Goal: Information Seeking & Learning: Learn about a topic

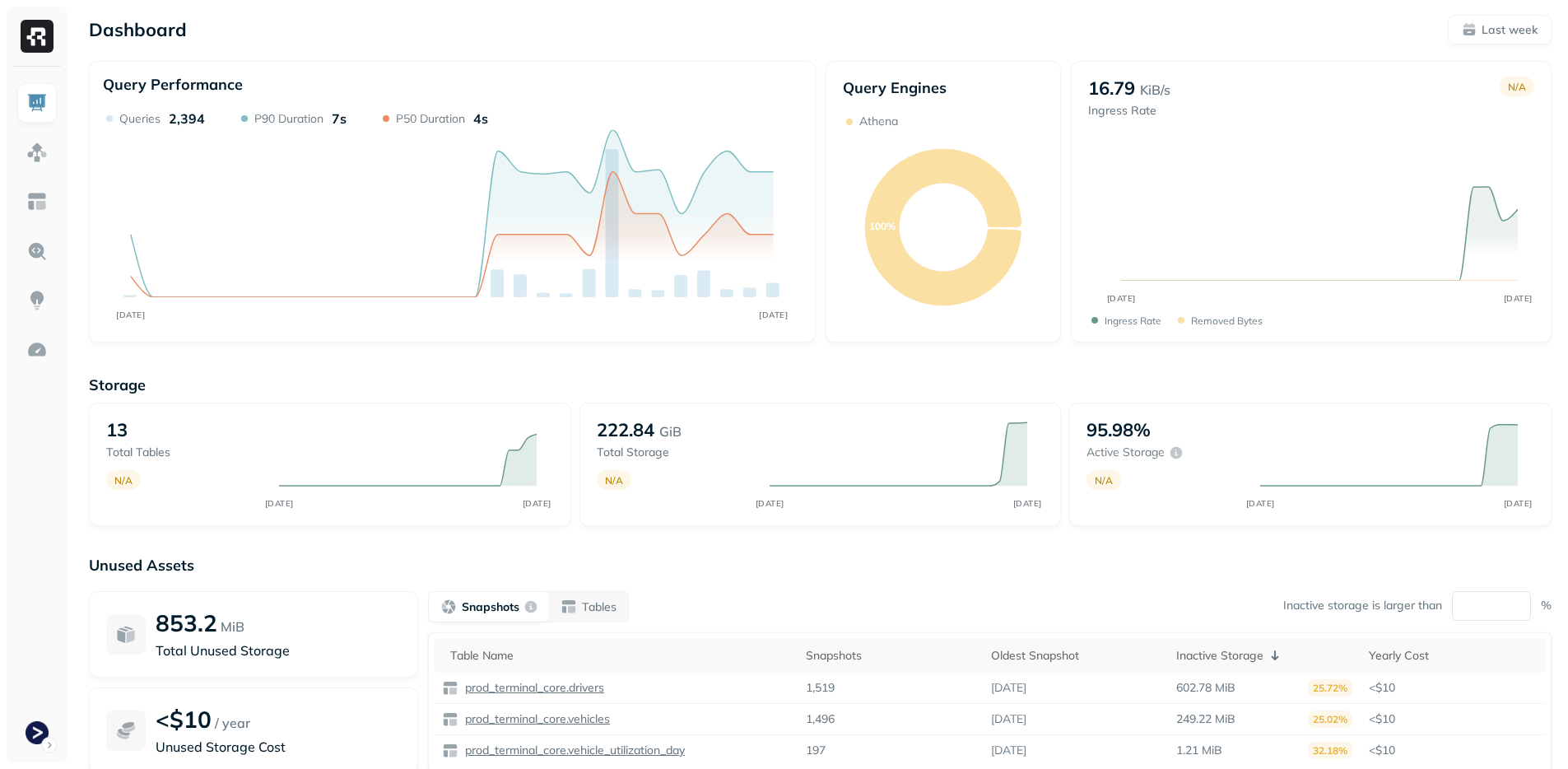
click at [746, 580] on div "Unused Assets 853.2 MiB Total Unused Storage <$10 / year Unused Storage Cost Sn…" at bounding box center [820, 720] width 1463 height 329
click at [784, 502] on tspan "[DATE]" at bounding box center [769, 504] width 29 height 11
click at [780, 535] on div "Storage 13 Total tables N/A AUG [DATE] 222.84 GiB Total storage N/A AUG [DATE] …" at bounding box center [820, 630] width 1463 height 543
drag, startPoint x: 608, startPoint y: 433, endPoint x: 618, endPoint y: 435, distance: 10.2
click at [618, 435] on p "222.84" at bounding box center [625, 430] width 57 height 23
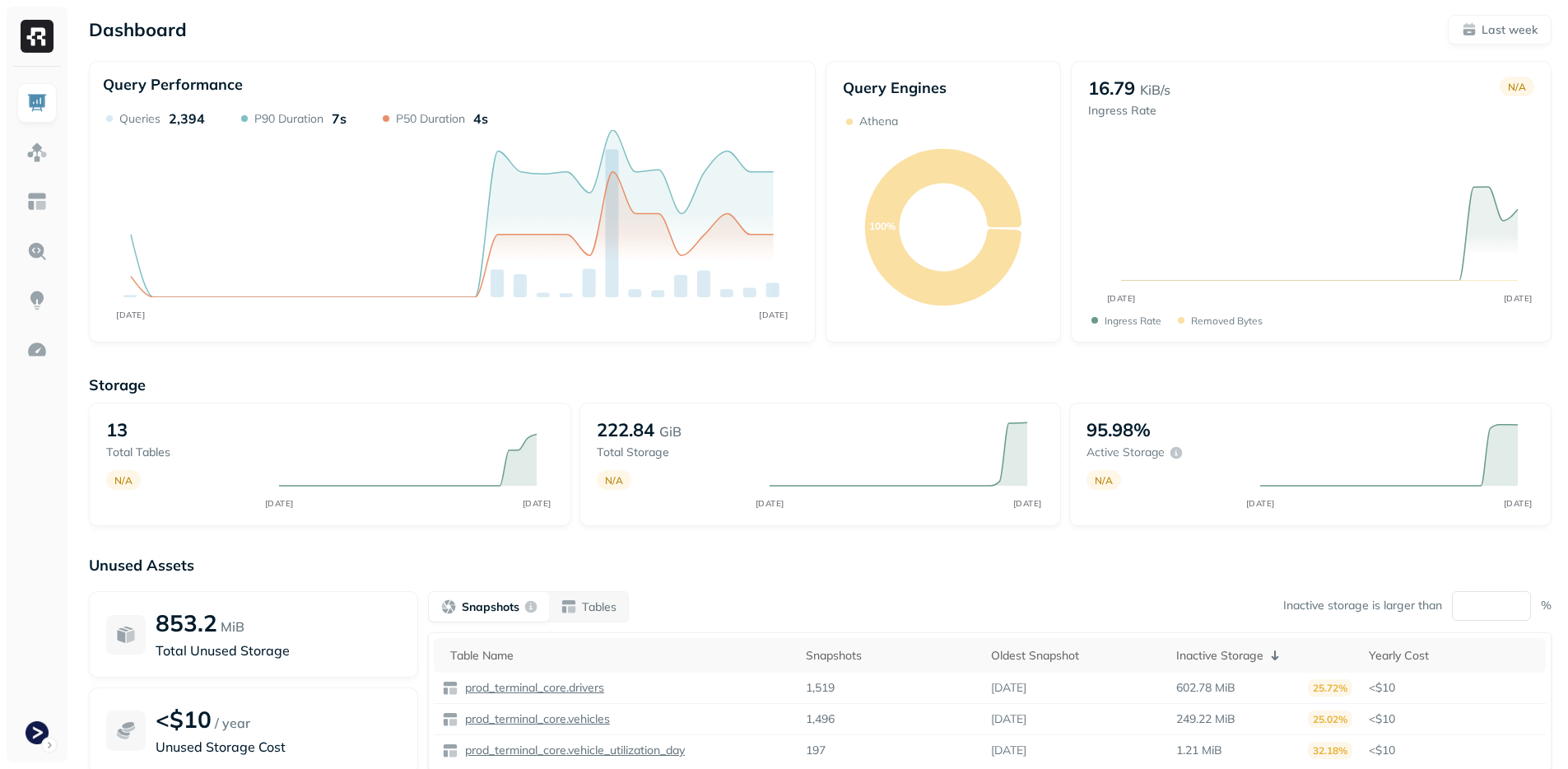
click at [768, 538] on div "Storage 13 Total tables N/A AUG [DATE] 222.84 GiB Total storage N/A AUG [DATE] …" at bounding box center [820, 630] width 1463 height 543
drag, startPoint x: 604, startPoint y: 429, endPoint x: 615, endPoint y: 433, distance: 11.7
click at [615, 433] on p "222.84" at bounding box center [625, 430] width 57 height 23
click at [786, 502] on icon "AUG [DATE]" at bounding box center [898, 464] width 290 height 92
click at [612, 431] on p "222.84" at bounding box center [625, 430] width 57 height 23
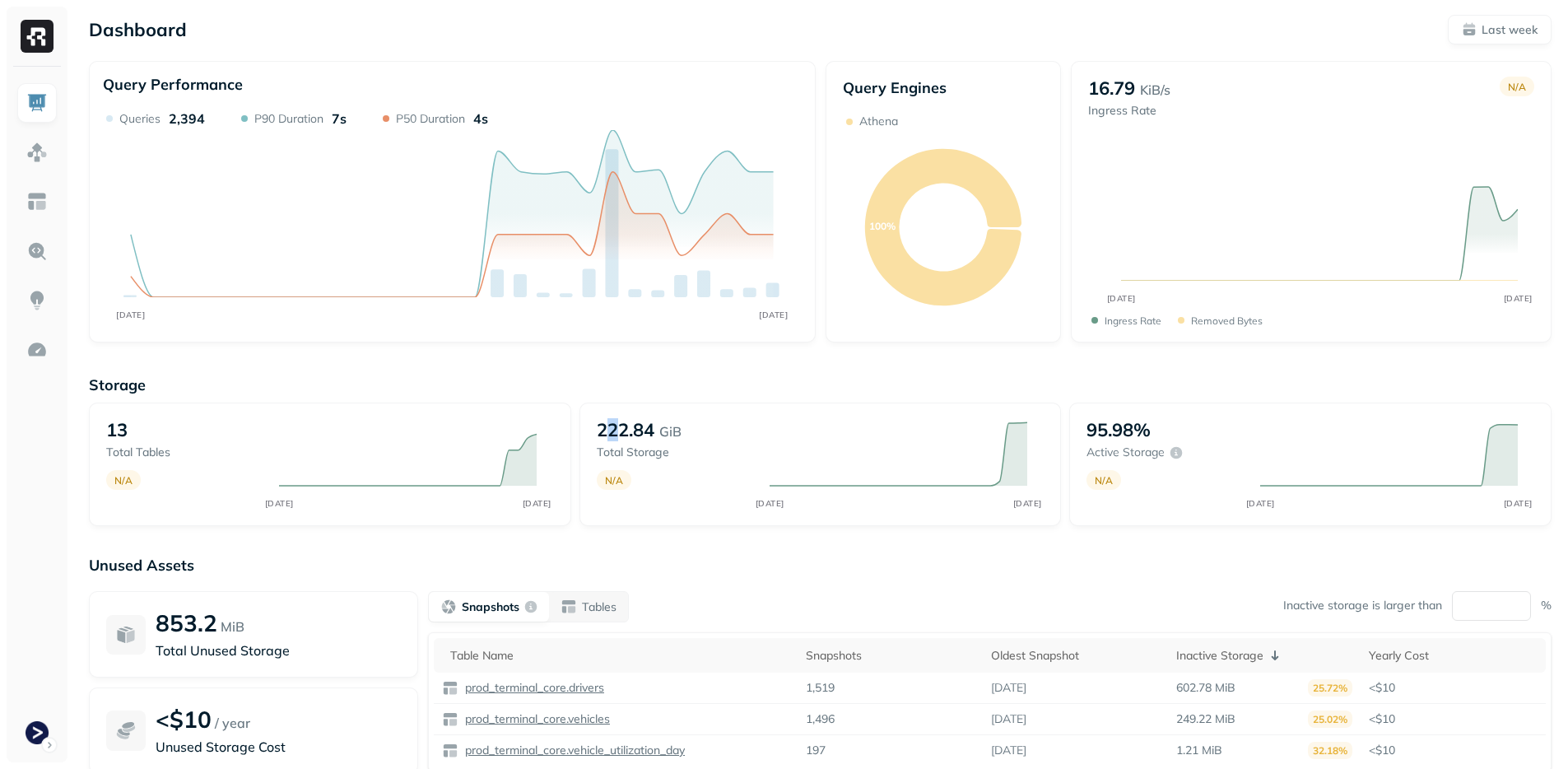
click at [612, 431] on p "222.84" at bounding box center [625, 430] width 57 height 23
click at [617, 427] on p "222.84" at bounding box center [625, 430] width 57 height 23
click at [615, 428] on p "222.84" at bounding box center [625, 430] width 57 height 23
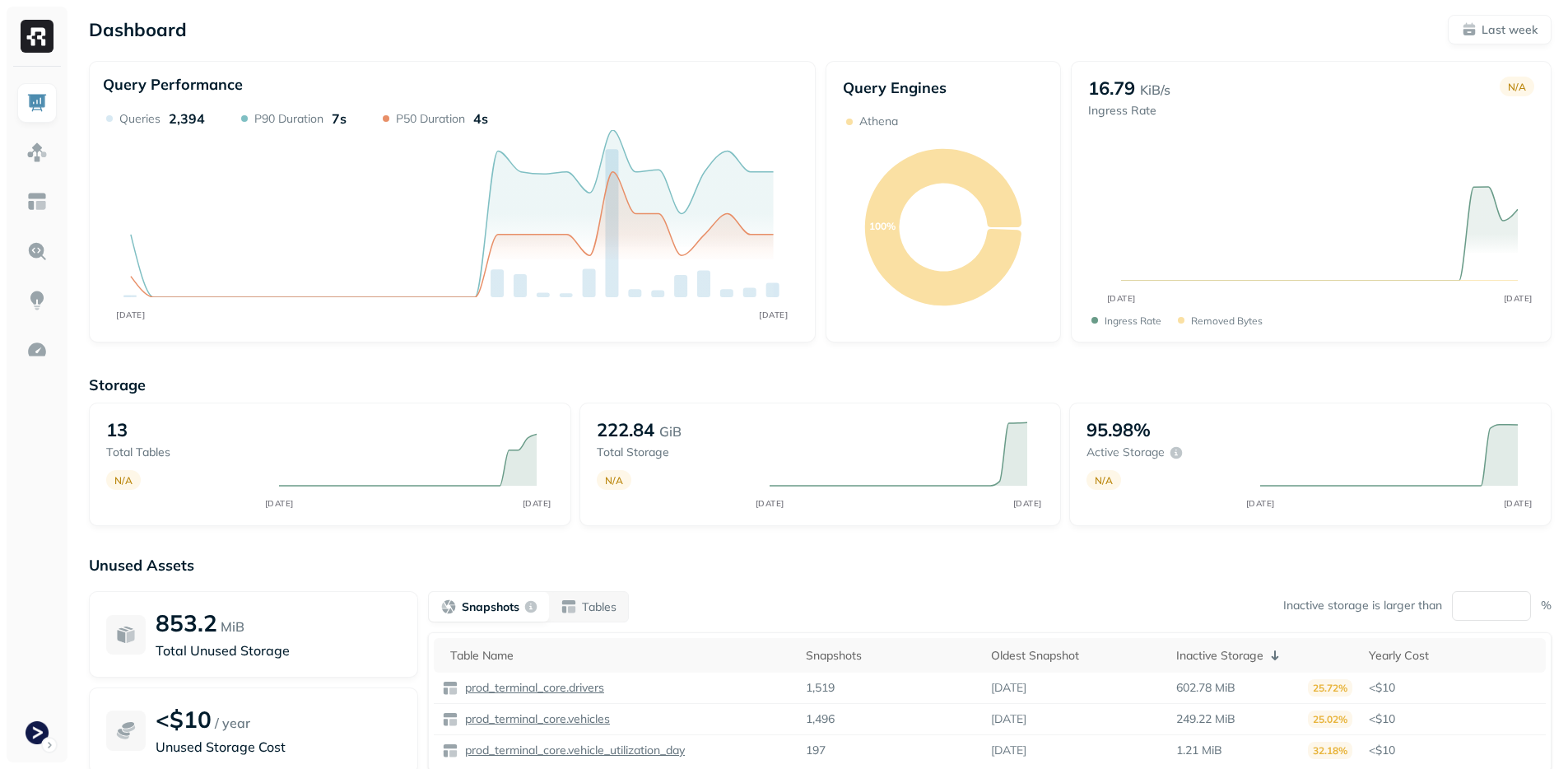
click at [116, 556] on p "Unused Assets" at bounding box center [820, 565] width 1463 height 19
click at [833, 382] on p "Storage" at bounding box center [820, 385] width 1463 height 19
click at [716, 338] on div "Query Performance AUG [DATE] Queries 2,394 P90 Duration 7s P50 Duration 4s" at bounding box center [452, 202] width 727 height 282
click at [789, 547] on div "Storage 13 Total tables N/A AUG [DATE] 222.84 GiB Total storage N/A AUG [DATE] …" at bounding box center [820, 630] width 1463 height 543
click at [788, 543] on div "Storage 13 Total tables N/A AUG [DATE] 222.84 GiB Total storage N/A AUG [DATE] …" at bounding box center [820, 630] width 1463 height 543
